Goal: Task Accomplishment & Management: Manage account settings

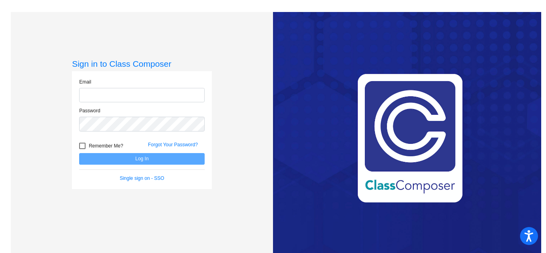
type input "[EMAIL_ADDRESS][DOMAIN_NAME]"
click at [139, 159] on button "Log In" at bounding box center [142, 159] width 126 height 12
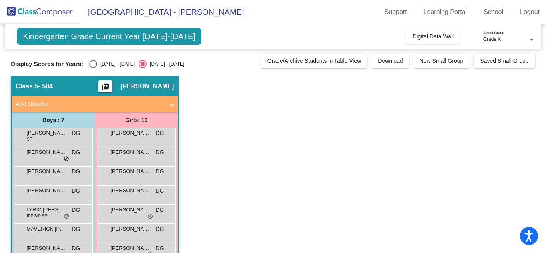
click at [232, 124] on app-classroom "Class 5 - 504 picture_as_pdf [PERSON_NAME] Add Student First Name Last Name Stu…" at bounding box center [273, 204] width 524 height 257
click at [89, 68] on div "Select an option" at bounding box center [93, 64] width 8 height 8
click at [93, 68] on input "[DATE] - [DATE]" at bounding box center [93, 68] width 0 height 0
radio input "true"
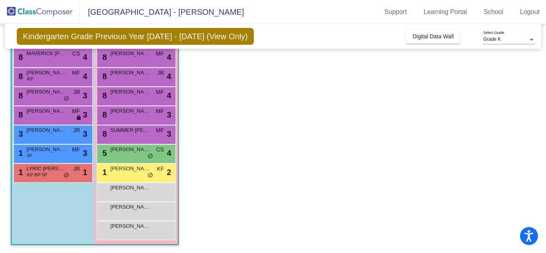
scroll to position [79, 0]
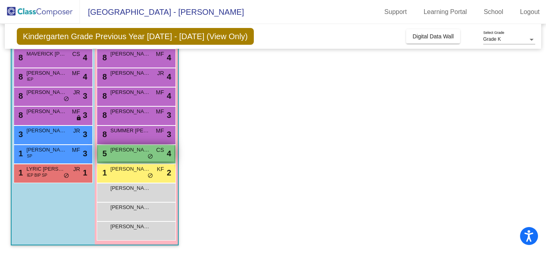
click at [130, 150] on span "[PERSON_NAME] DE LOS [PERSON_NAME]" at bounding box center [130, 150] width 40 height 8
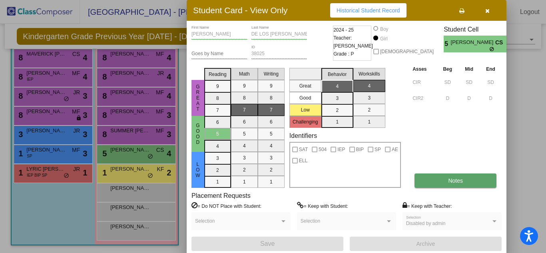
click at [444, 177] on button "Notes" at bounding box center [456, 181] width 82 height 14
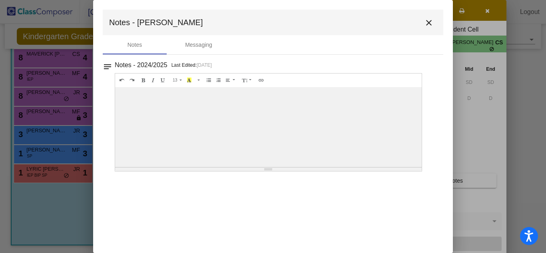
click at [261, 126] on div at bounding box center [268, 127] width 307 height 80
click at [196, 44] on div "Messaging" at bounding box center [198, 45] width 27 height 8
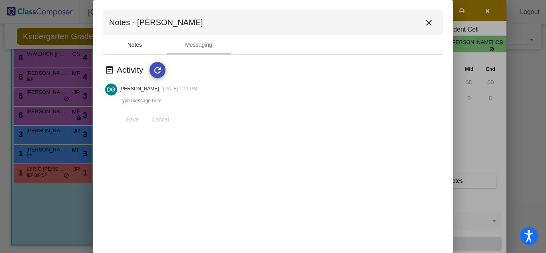
click at [126, 48] on div "Notes" at bounding box center [135, 44] width 64 height 19
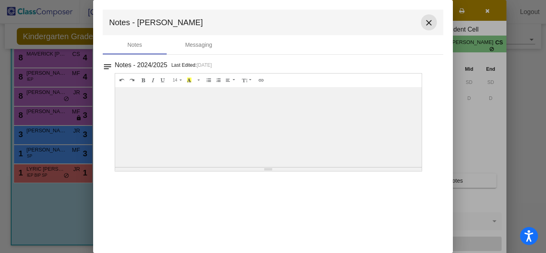
click at [427, 26] on mat-icon "close" at bounding box center [429, 23] width 10 height 10
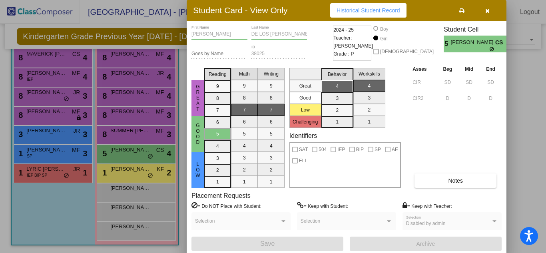
click at [492, 14] on button "button" at bounding box center [488, 10] width 26 height 14
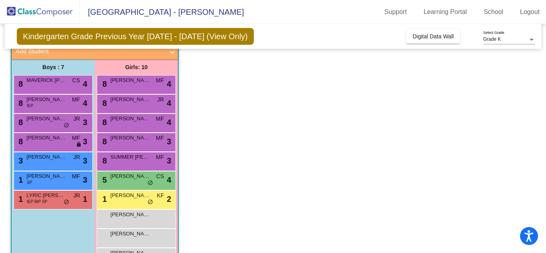
scroll to position [52, 0]
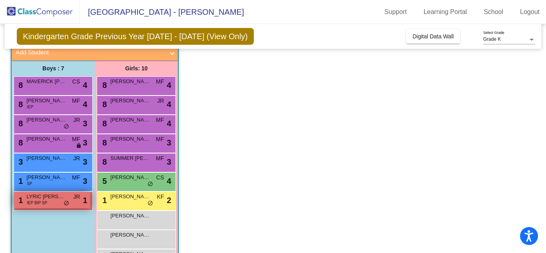
click at [44, 194] on span "LYRIC [PERSON_NAME]" at bounding box center [46, 197] width 40 height 8
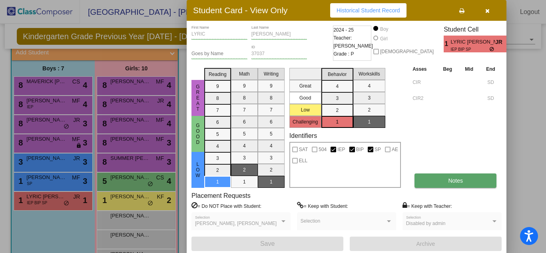
click at [458, 178] on span "Notes" at bounding box center [455, 181] width 15 height 6
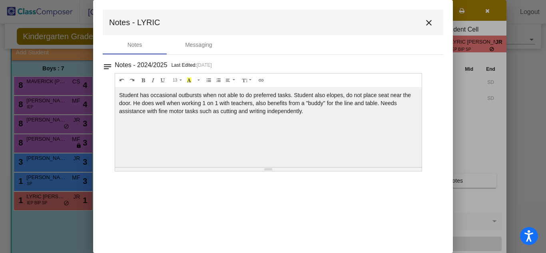
click at [429, 22] on mat-icon "close" at bounding box center [429, 23] width 10 height 10
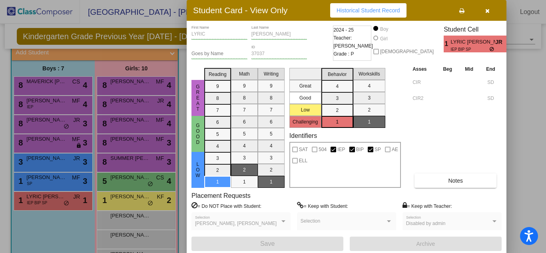
click at [488, 10] on icon "button" at bounding box center [488, 11] width 4 height 6
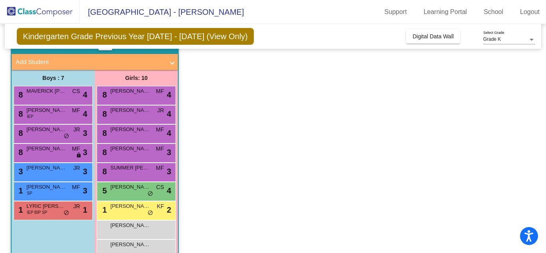
scroll to position [42, 0]
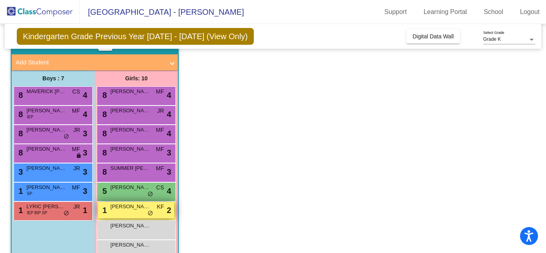
click at [154, 208] on div "1 [PERSON_NAME] KF lock do_not_disturb_alt 2" at bounding box center [136, 210] width 76 height 16
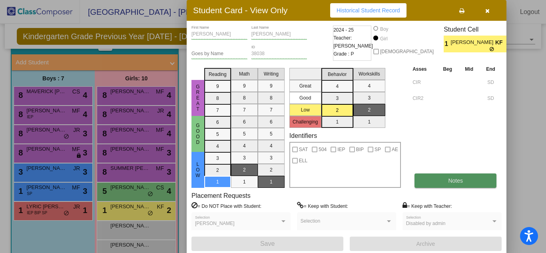
click at [439, 176] on button "Notes" at bounding box center [456, 181] width 82 height 14
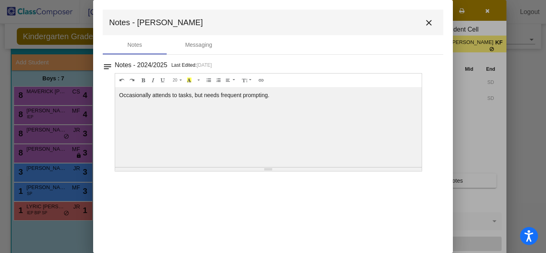
click at [426, 28] on button "close" at bounding box center [429, 22] width 16 height 16
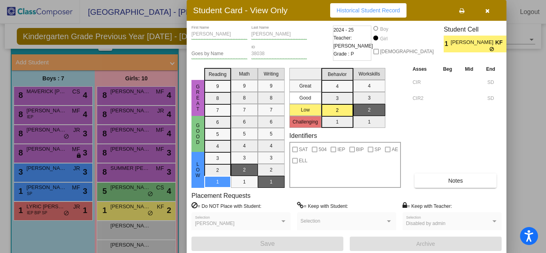
click at [488, 9] on icon "button" at bounding box center [488, 11] width 4 height 6
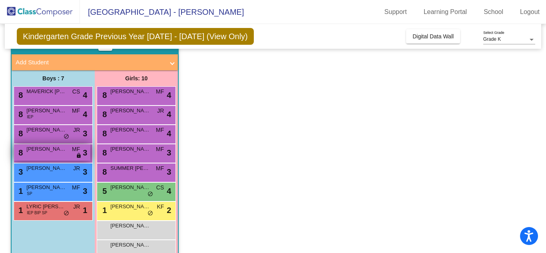
click at [67, 154] on div "8 [PERSON_NAME] MF lock do_not_disturb_alt 3" at bounding box center [52, 152] width 76 height 16
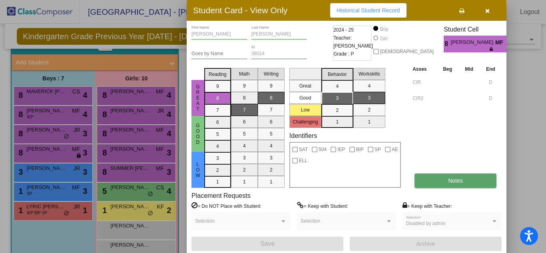
click at [454, 180] on span "Notes" at bounding box center [455, 181] width 15 height 6
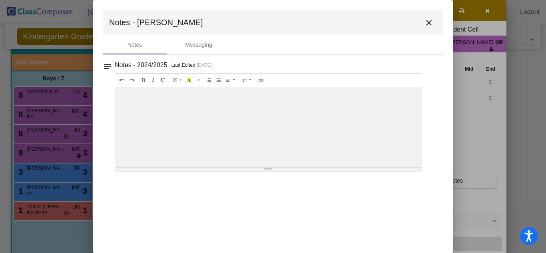
click at [432, 28] on mat-icon "close" at bounding box center [429, 23] width 10 height 10
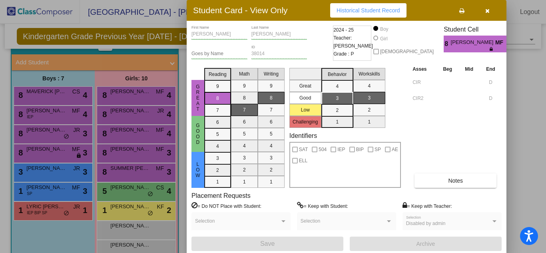
click at [486, 16] on button "button" at bounding box center [488, 10] width 26 height 14
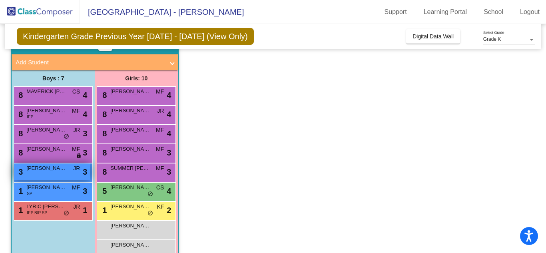
click at [50, 171] on span "[PERSON_NAME]" at bounding box center [46, 168] width 40 height 8
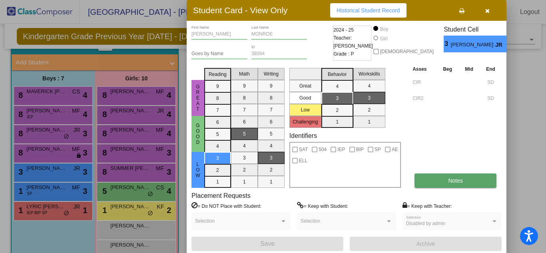
click at [427, 178] on button "Notes" at bounding box center [456, 181] width 82 height 14
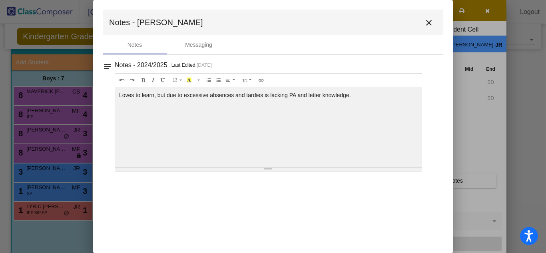
click at [432, 24] on mat-icon "close" at bounding box center [429, 23] width 10 height 10
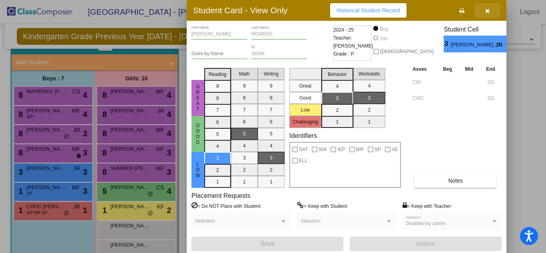
click at [484, 11] on button "button" at bounding box center [488, 10] width 26 height 14
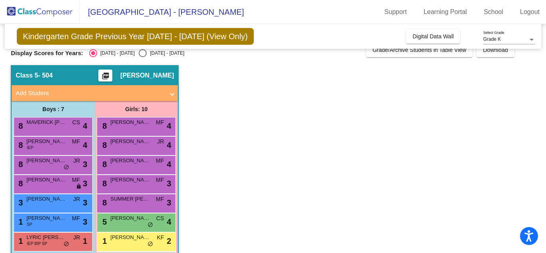
scroll to position [29, 0]
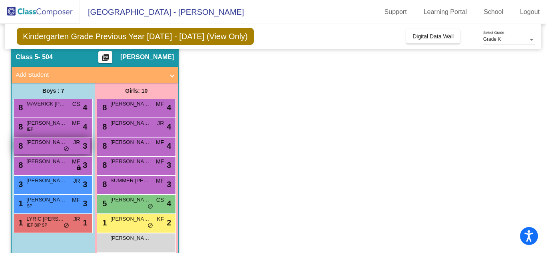
click at [38, 144] on span "[PERSON_NAME]" at bounding box center [46, 142] width 40 height 8
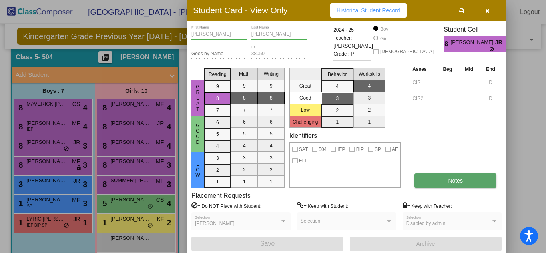
click at [445, 186] on button "Notes" at bounding box center [456, 181] width 82 height 14
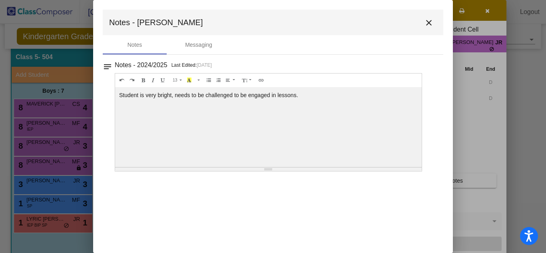
click at [427, 27] on mat-icon "close" at bounding box center [429, 23] width 10 height 10
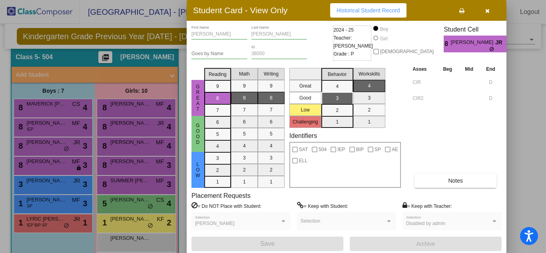
click at [139, 184] on div at bounding box center [273, 126] width 546 height 253
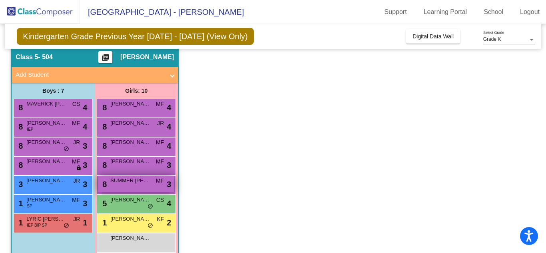
click at [133, 184] on span "SUMMER [PERSON_NAME]" at bounding box center [130, 181] width 40 height 8
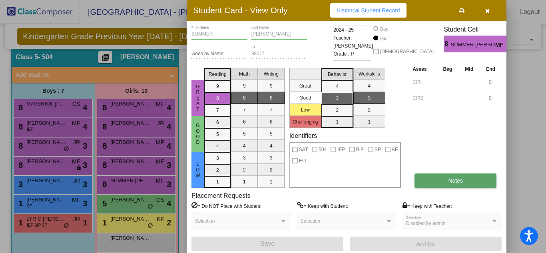
click at [453, 178] on span "Notes" at bounding box center [455, 181] width 15 height 6
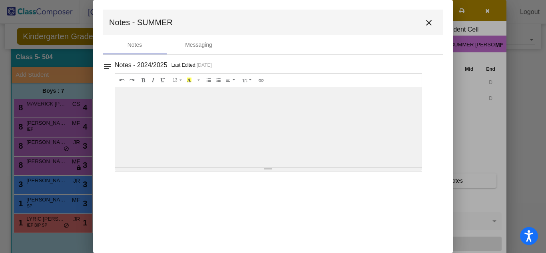
click at [429, 22] on mat-icon "close" at bounding box center [429, 23] width 10 height 10
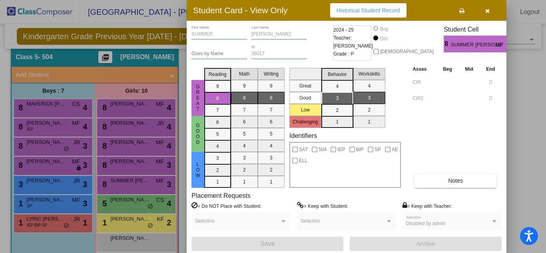
click at [490, 14] on button "button" at bounding box center [488, 10] width 26 height 14
